Goal: Transaction & Acquisition: Purchase product/service

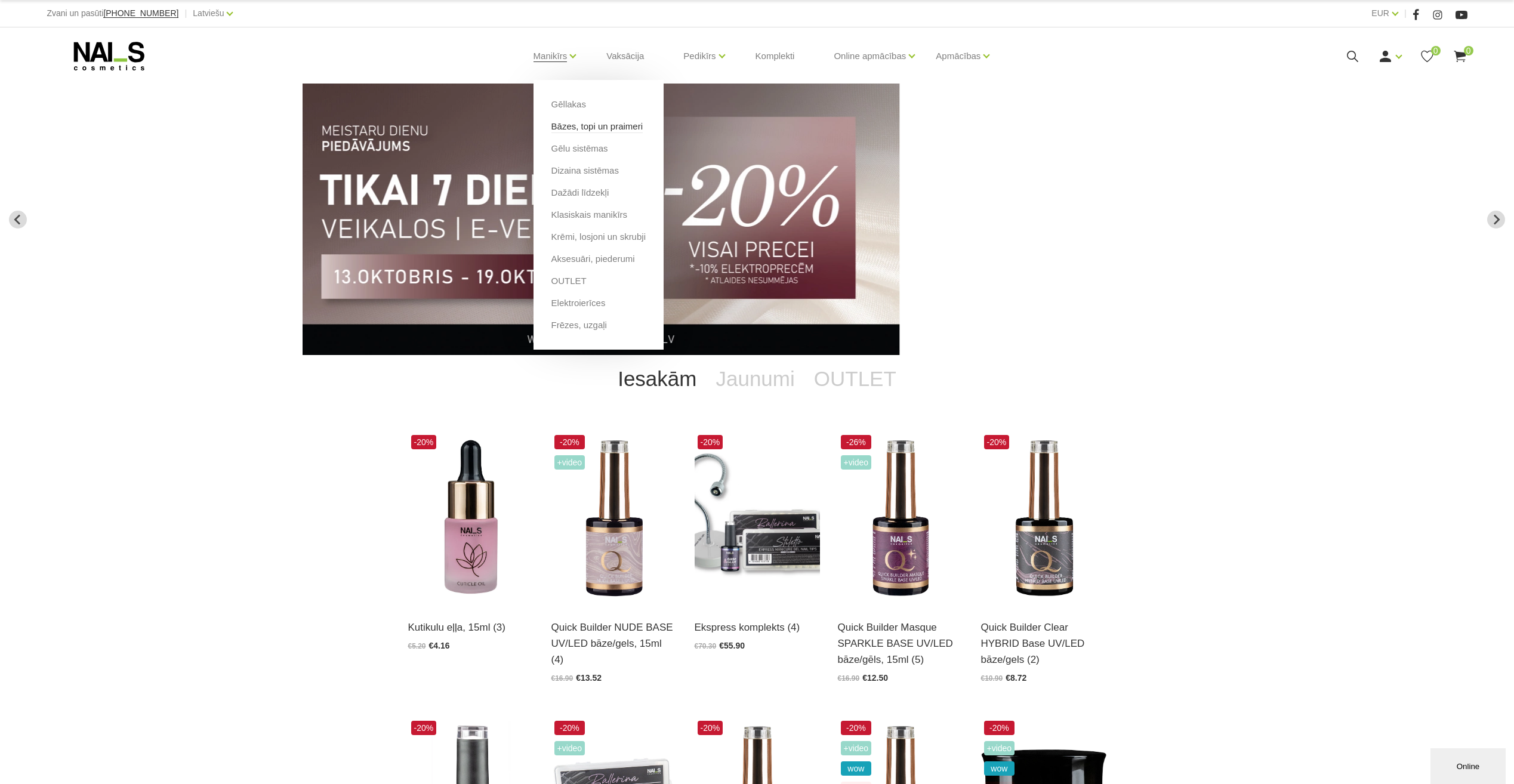
click at [573, 127] on link "Bāzes, topi un praimeri" at bounding box center [597, 126] width 91 height 13
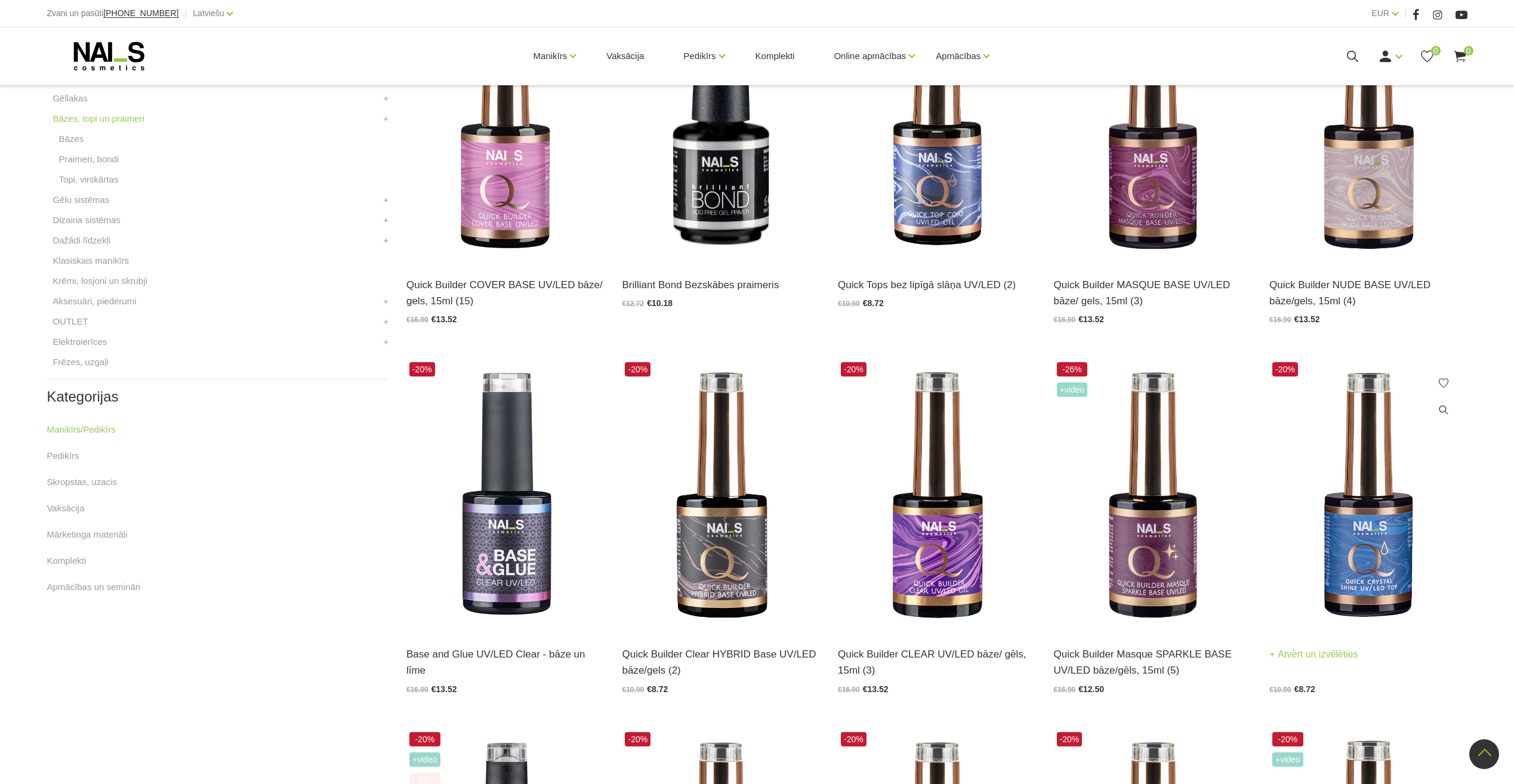
scroll to position [298, 0]
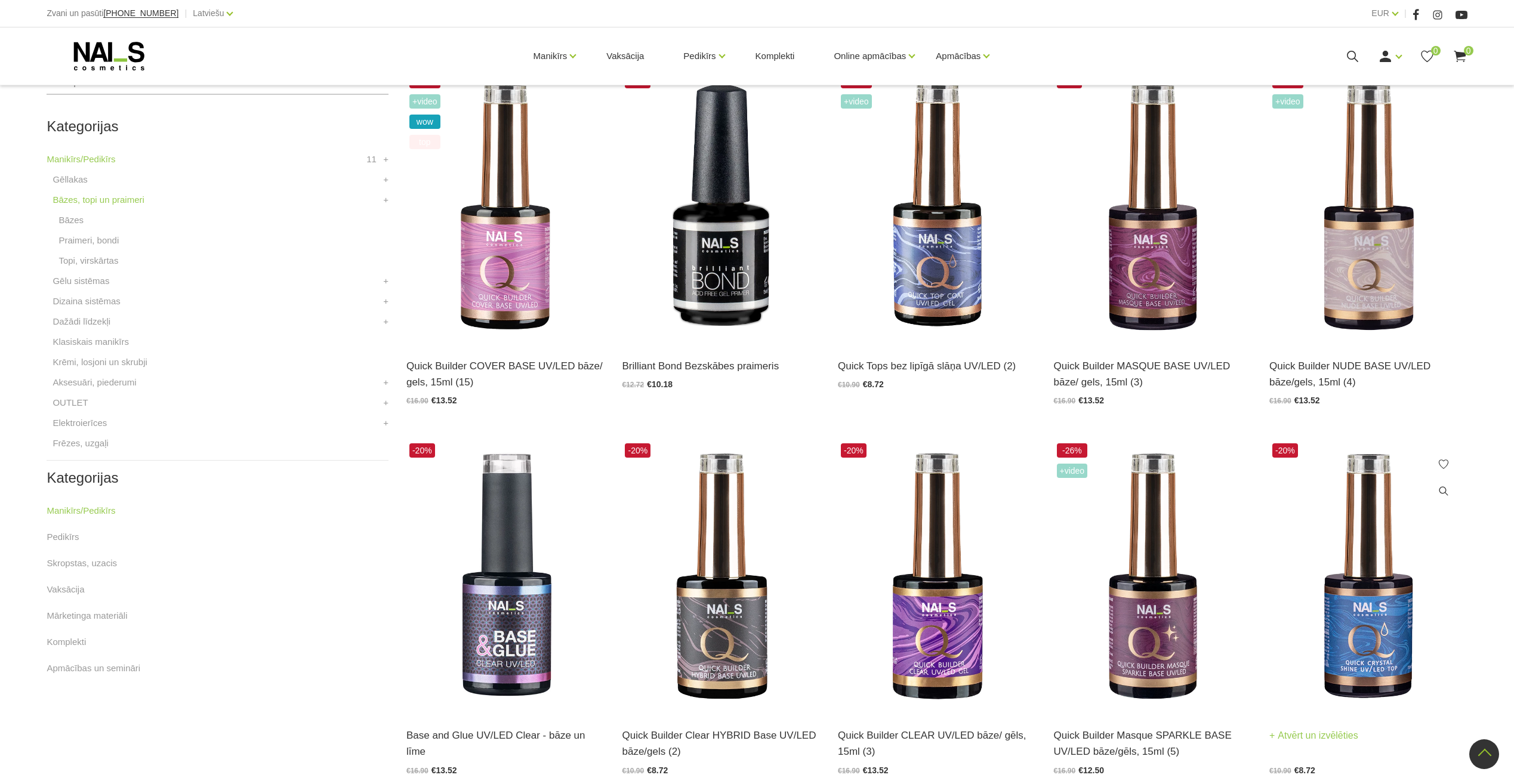
click at [1344, 588] on img at bounding box center [1368, 576] width 199 height 272
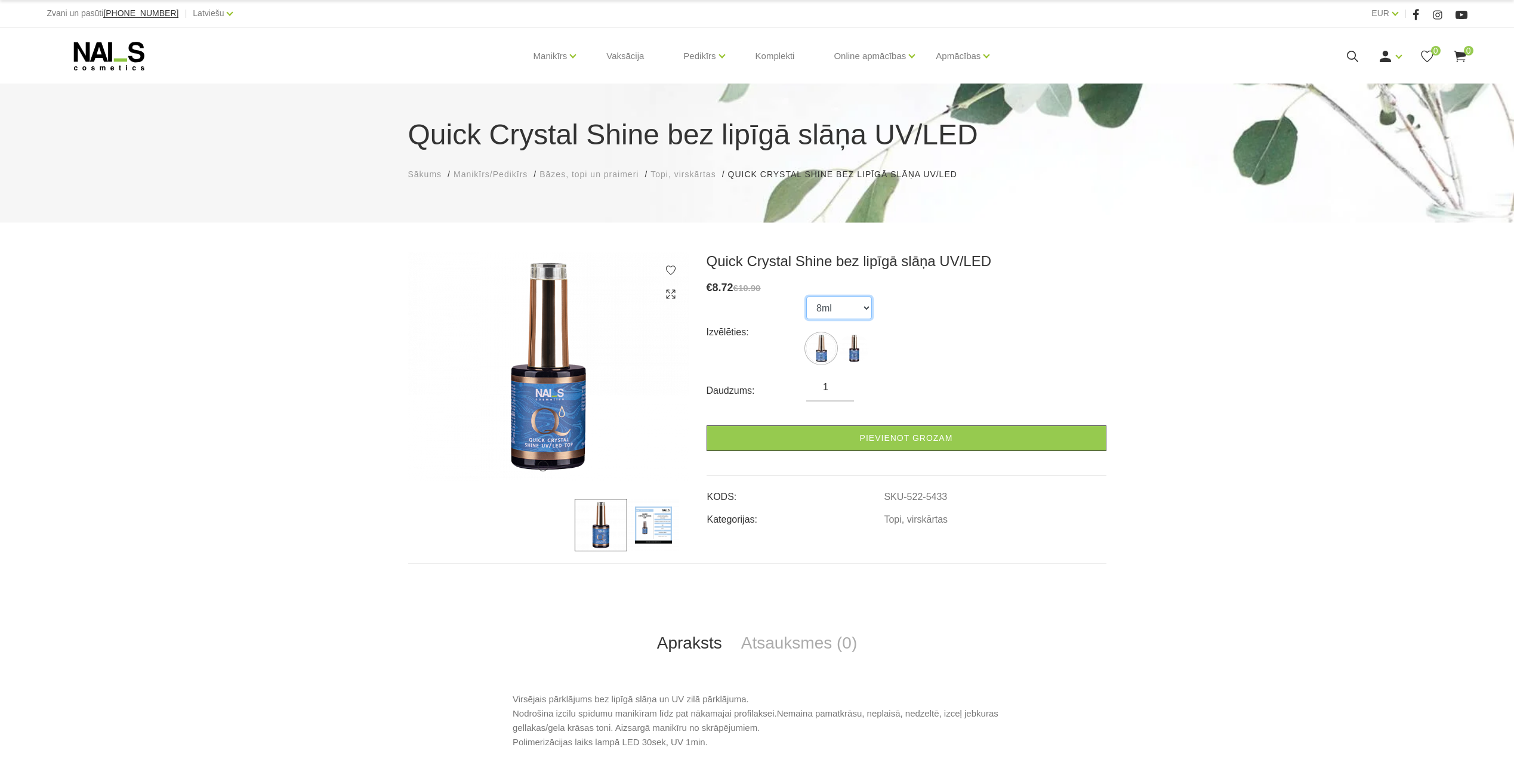
click at [848, 305] on select "8ml 15ml" at bounding box center [839, 308] width 66 height 23
select select "5434"
click at [806, 297] on select "8ml 15ml" at bounding box center [839, 308] width 66 height 23
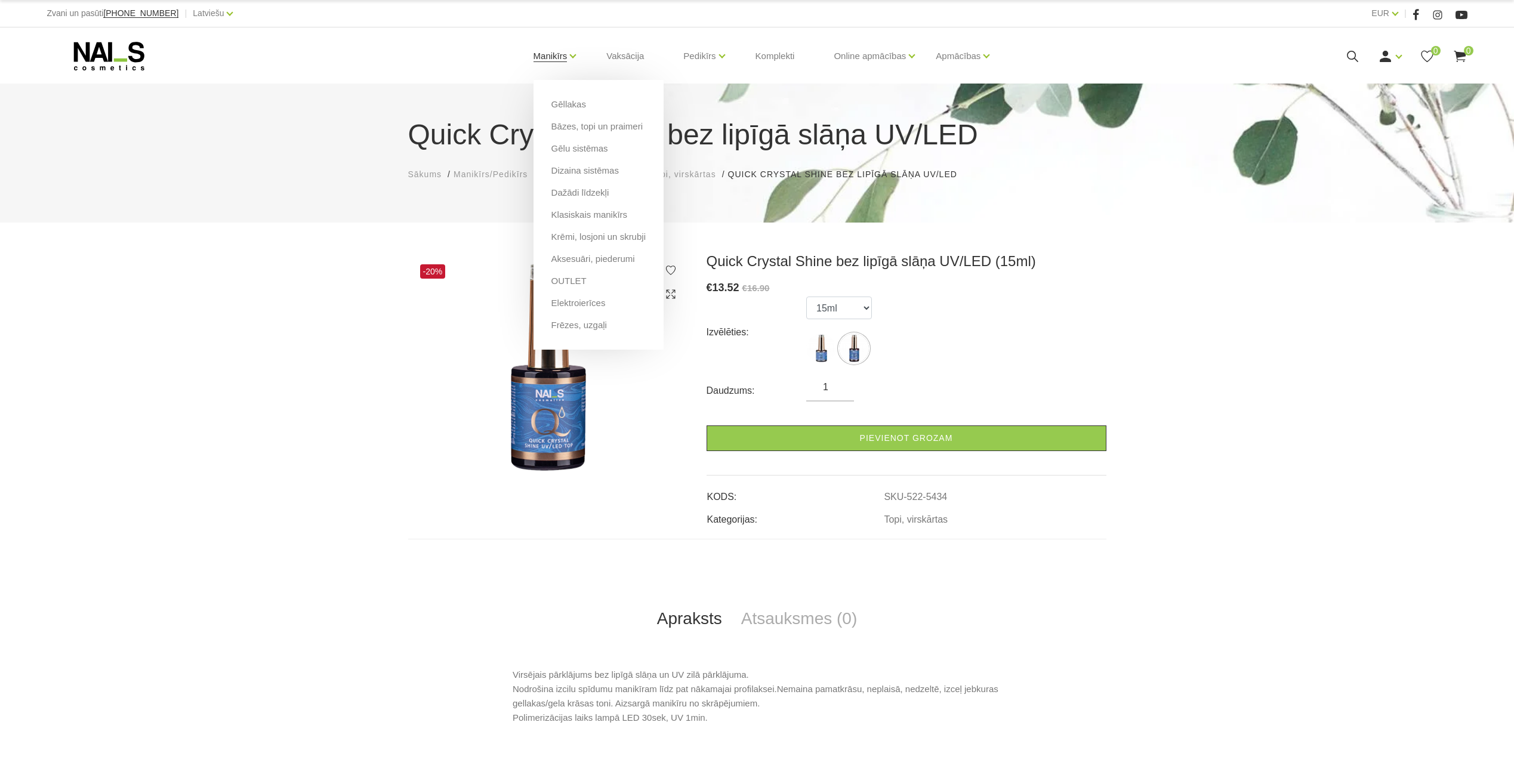
click at [543, 53] on link "Manikīrs" at bounding box center [551, 56] width 34 height 48
click at [590, 127] on link "Bāzes, topi un praimeri" at bounding box center [597, 126] width 91 height 13
